Goal: Information Seeking & Learning: Find specific fact

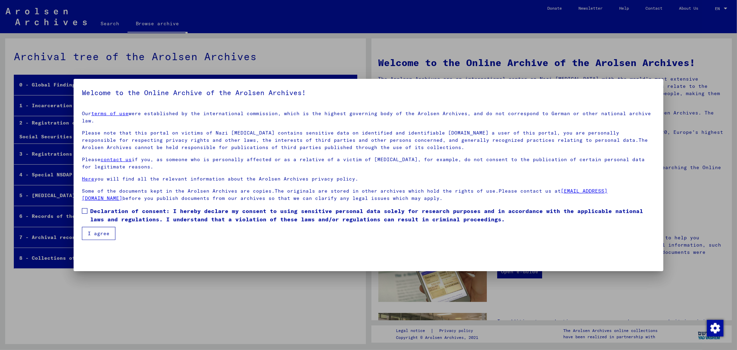
click at [85, 208] on span at bounding box center [85, 211] width 6 height 6
click at [95, 227] on button "I agree" at bounding box center [99, 233] width 34 height 13
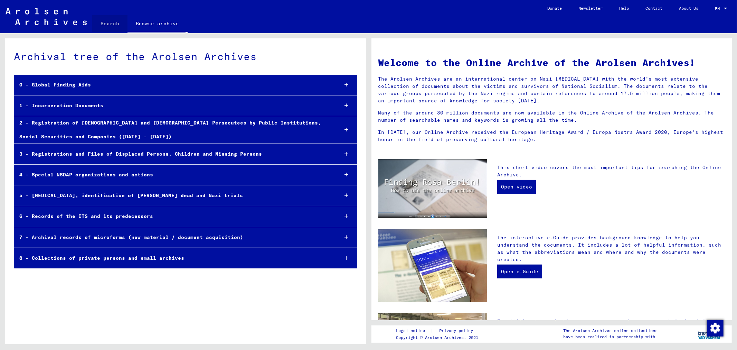
click at [110, 22] on link "Search" at bounding box center [109, 23] width 35 height 17
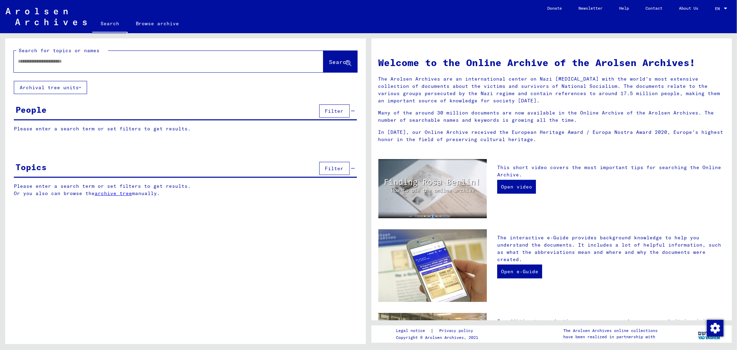
click at [108, 60] on input "text" at bounding box center [160, 61] width 285 height 7
type input "**********"
click at [330, 59] on span "Search" at bounding box center [339, 61] width 21 height 7
